Goal: Task Accomplishment & Management: Manage account settings

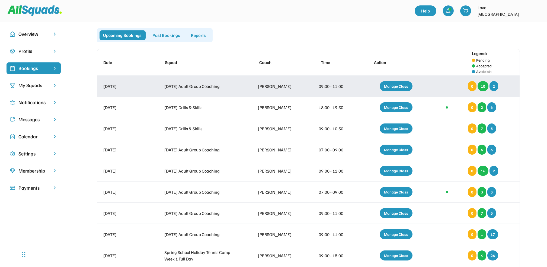
click at [395, 86] on div "Manage Class" at bounding box center [396, 86] width 33 height 10
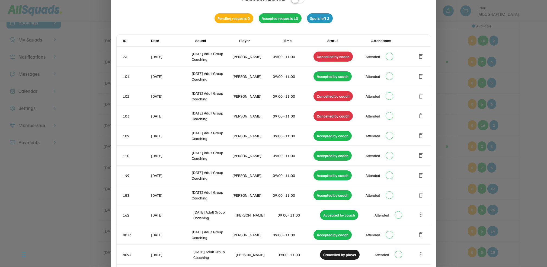
scroll to position [53, 0]
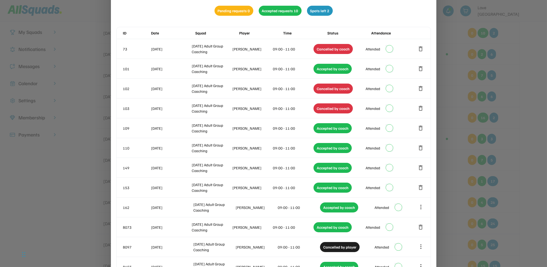
click at [535, 113] on div at bounding box center [273, 133] width 547 height 267
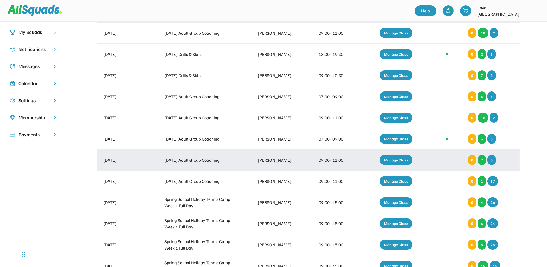
click at [390, 160] on div "Manage Class" at bounding box center [396, 160] width 33 height 10
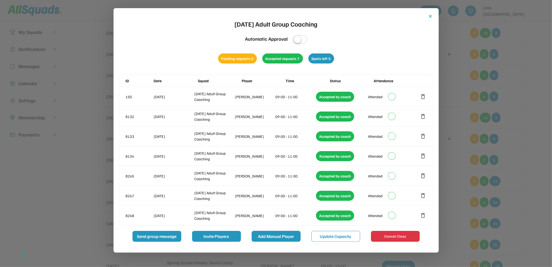
click at [289, 236] on button "Add Manual Player" at bounding box center [276, 236] width 49 height 11
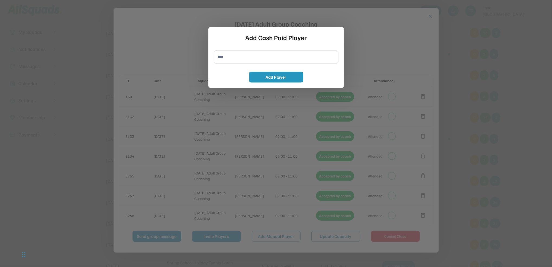
click at [235, 57] on input "input" at bounding box center [276, 56] width 125 height 13
type input "**********"
click at [298, 77] on button "Add Player" at bounding box center [276, 77] width 54 height 11
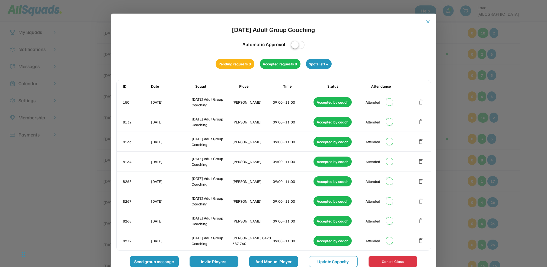
click at [270, 264] on button "Add Manual Player" at bounding box center [273, 261] width 49 height 11
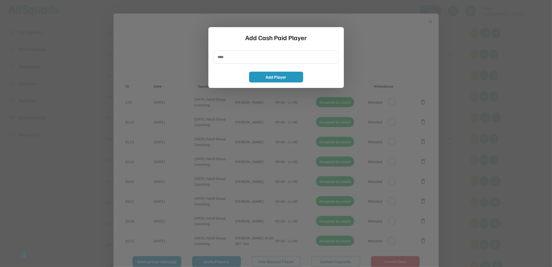
click at [235, 55] on input "input" at bounding box center [276, 56] width 125 height 13
type input "*********"
click at [266, 78] on button "Add Player" at bounding box center [276, 77] width 54 height 11
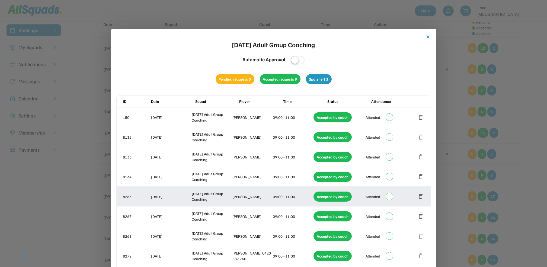
scroll to position [0, 0]
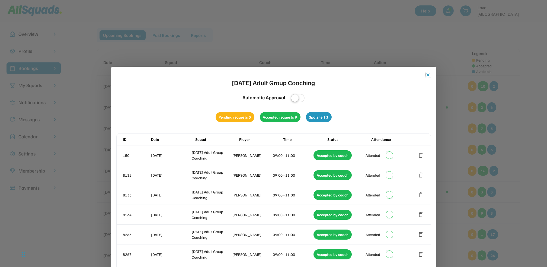
click at [426, 75] on button "close" at bounding box center [427, 74] width 5 height 5
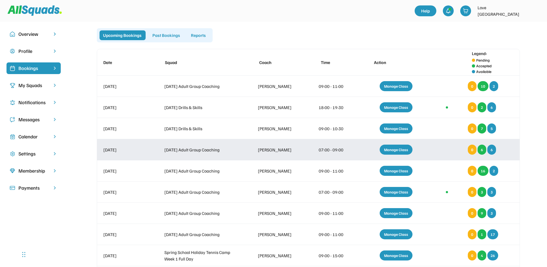
click at [412, 148] on div "Manage Class" at bounding box center [396, 149] width 33 height 10
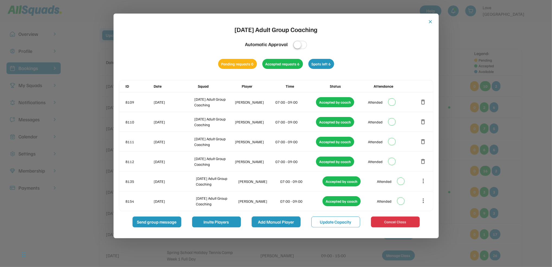
click at [276, 221] on button "Add Manual Player" at bounding box center [276, 221] width 49 height 11
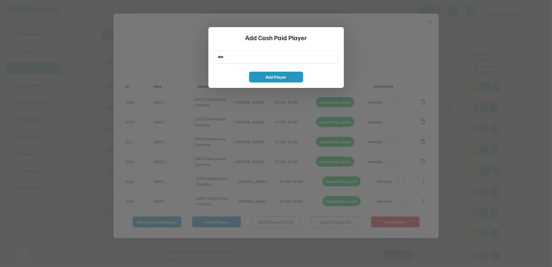
click at [246, 58] on input "input" at bounding box center [276, 56] width 125 height 13
type input "**********"
click at [259, 76] on button "Add Player" at bounding box center [276, 77] width 54 height 11
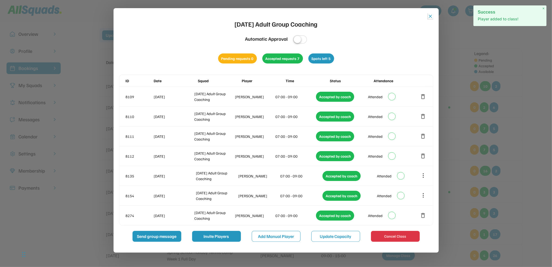
click at [432, 15] on button "close" at bounding box center [430, 16] width 5 height 5
